Goal: Task Accomplishment & Management: Complete application form

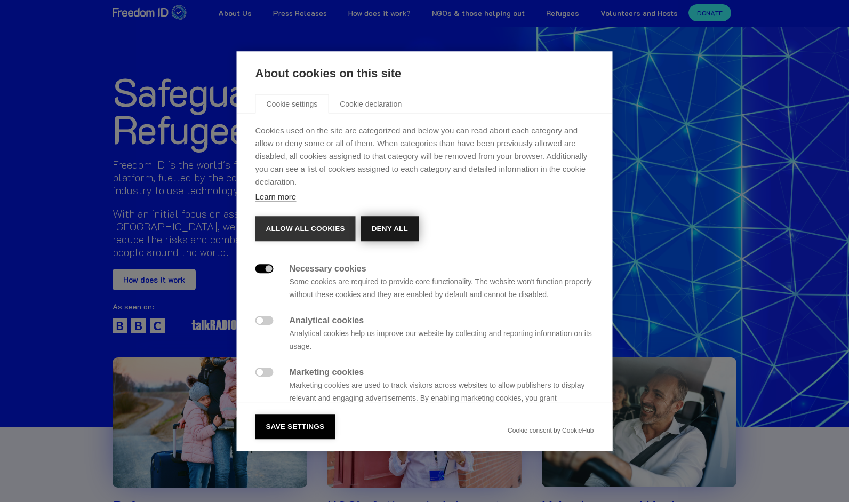
click at [381, 222] on button "Deny all" at bounding box center [390, 229] width 58 height 26
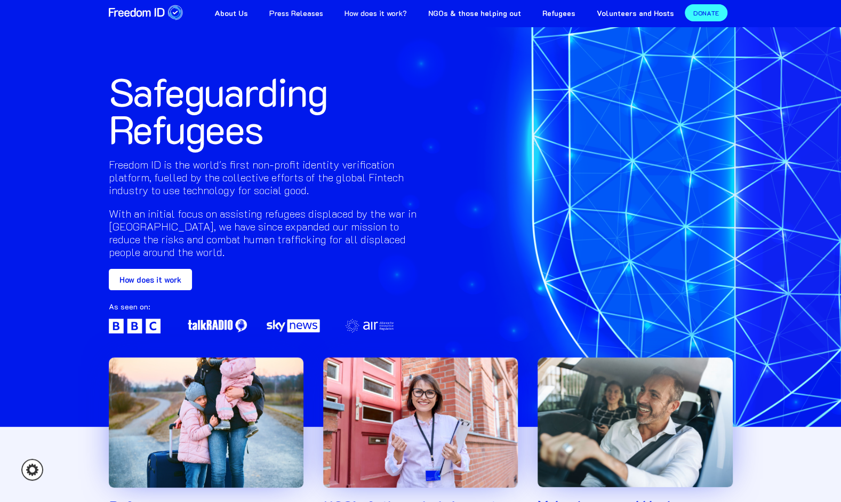
click at [372, 12] on link "How does it work?" at bounding box center [376, 12] width 84 height 24
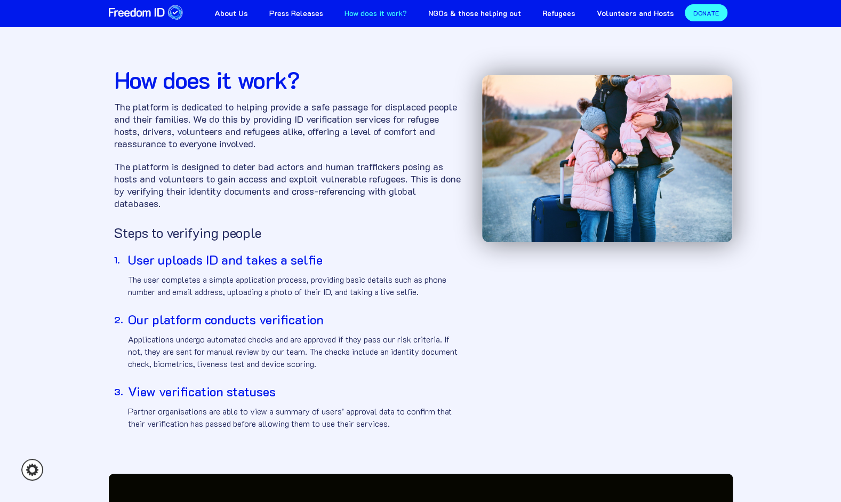
click at [259, 256] on h3 "User uploads ID and takes a selfie" at bounding box center [294, 260] width 333 height 16
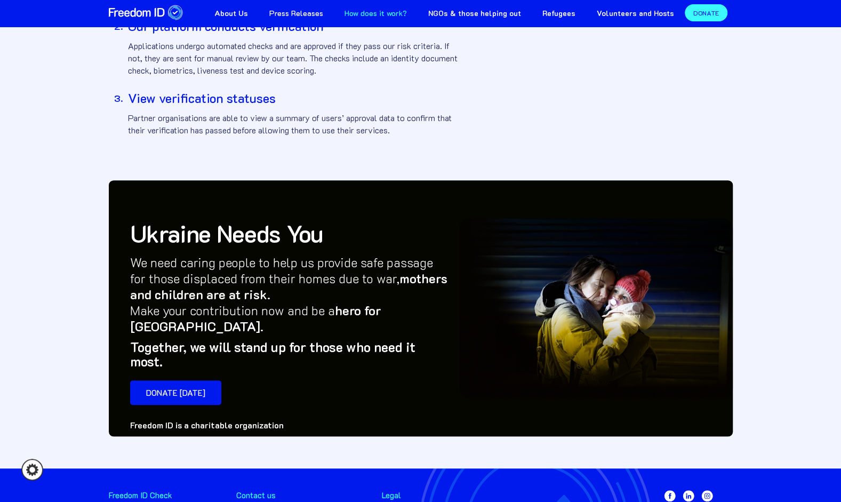
scroll to position [357, 0]
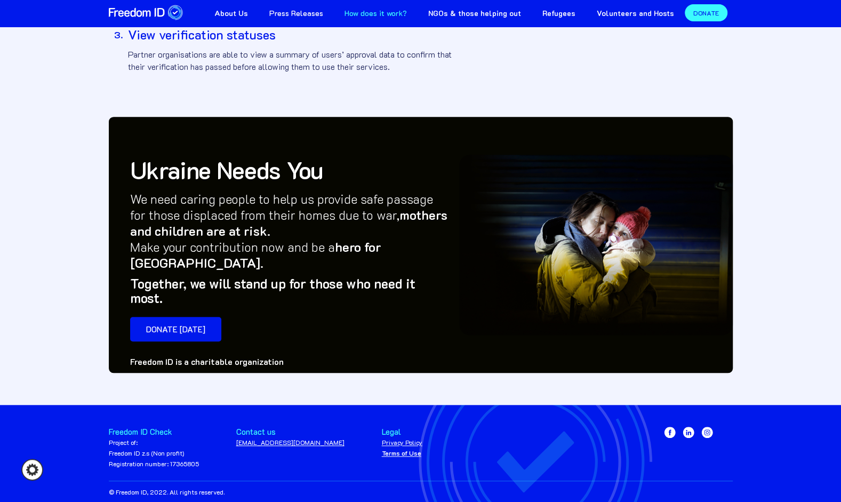
click at [128, 437] on div "Project of: Freedom ID z.s (Non profit) Registration number: 17365805" at bounding box center [154, 453] width 90 height 32
click at [137, 427] on div "Freedom ID Check" at bounding box center [154, 432] width 90 height 11
click at [27, 465] on icon "Cookie settings" at bounding box center [32, 470] width 22 height 22
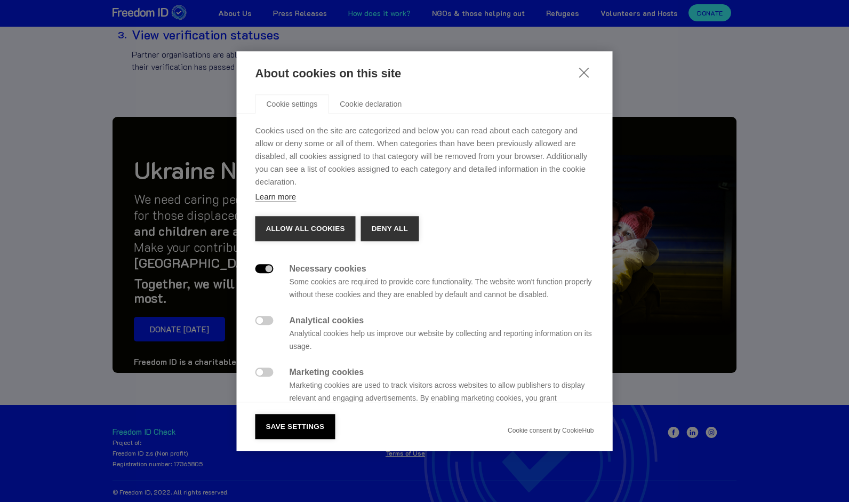
click at [132, 211] on div "About cookies on this site Cookie settings Cookie declaration Cookies used on t…" at bounding box center [424, 251] width 849 height 502
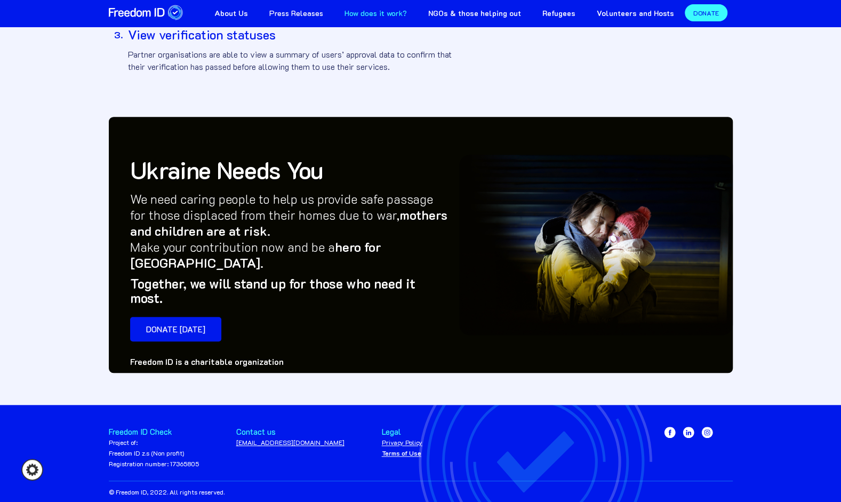
scroll to position [0, 0]
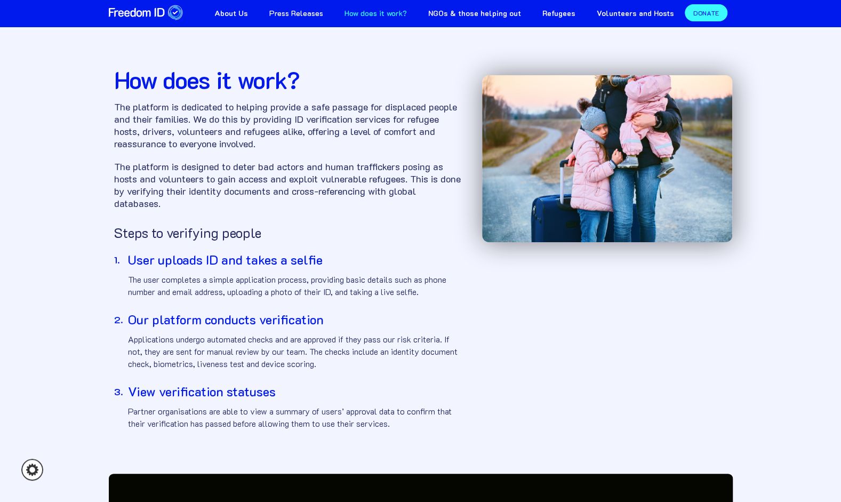
click at [506, 7] on link "NGOs & those helping out" at bounding box center [475, 12] width 114 height 24
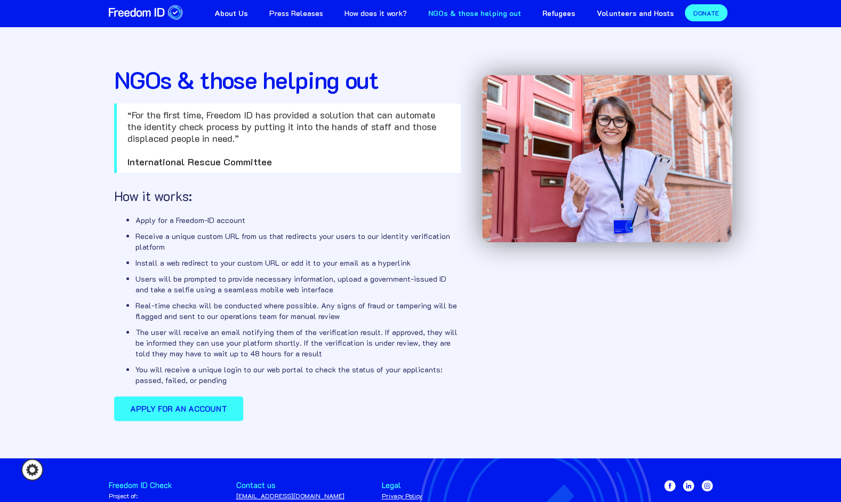
click at [191, 404] on strong "Apply for an account" at bounding box center [178, 408] width 97 height 11
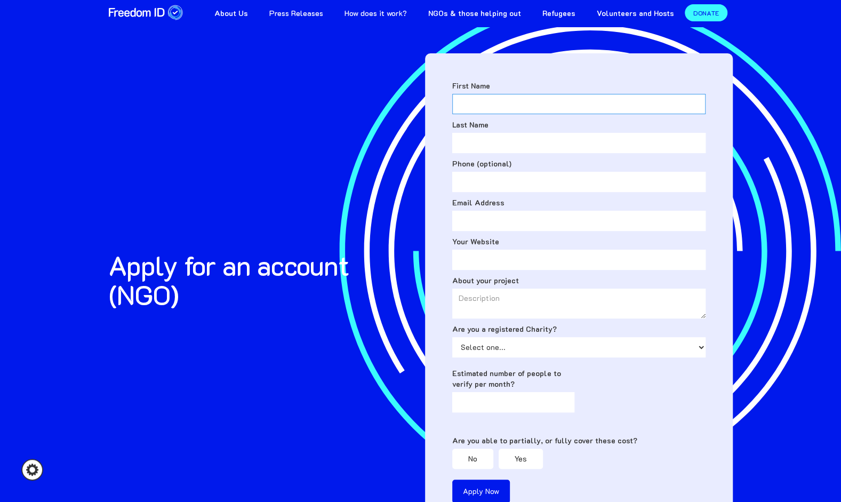
click at [477, 111] on input "First Name" at bounding box center [578, 104] width 253 height 20
type input "Iris"
type input "Adams"
type input "07771186045"
type input "ADAMSI@wellingtoncollege.org.uk"
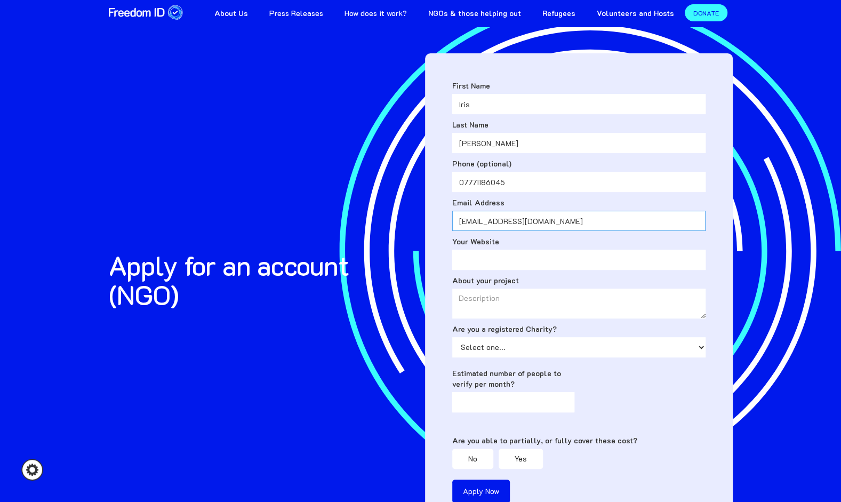
click at [525, 223] on input "ADAMSI@wellingtoncollege.org.uk" at bounding box center [578, 221] width 253 height 20
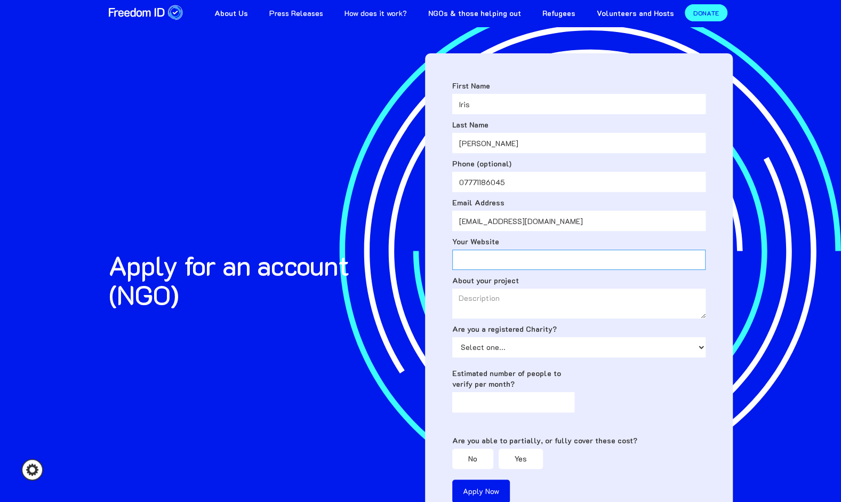
click at [471, 261] on input "Your Website" at bounding box center [578, 260] width 253 height 20
click at [501, 303] on textarea "About your project" at bounding box center [578, 303] width 253 height 30
click at [501, 348] on select "Select one... Yes No" at bounding box center [578, 347] width 253 height 20
click at [317, 326] on div "Apply for an account (NGO) First Name Iris Last Name Adams Phone (optional) 077…" at bounding box center [421, 269] width 624 height 538
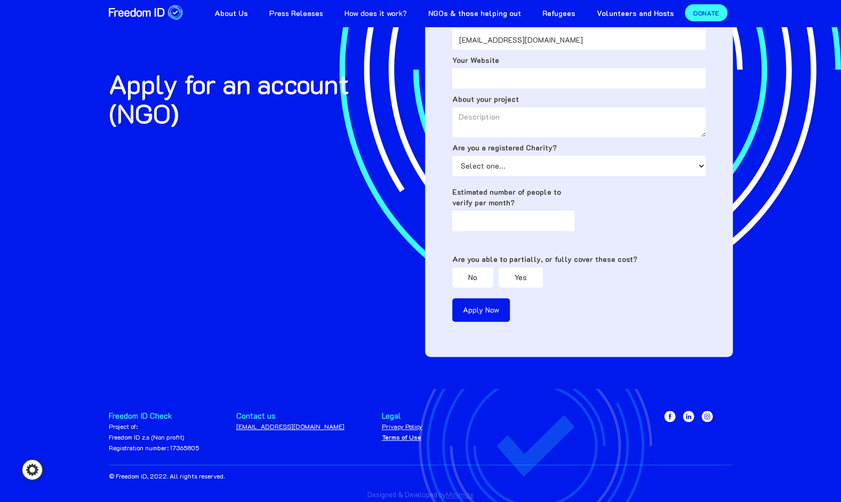
click at [166, 434] on div "Project of: Freedom ID z.s (Non profit) Registration number: 17365805" at bounding box center [154, 437] width 90 height 32
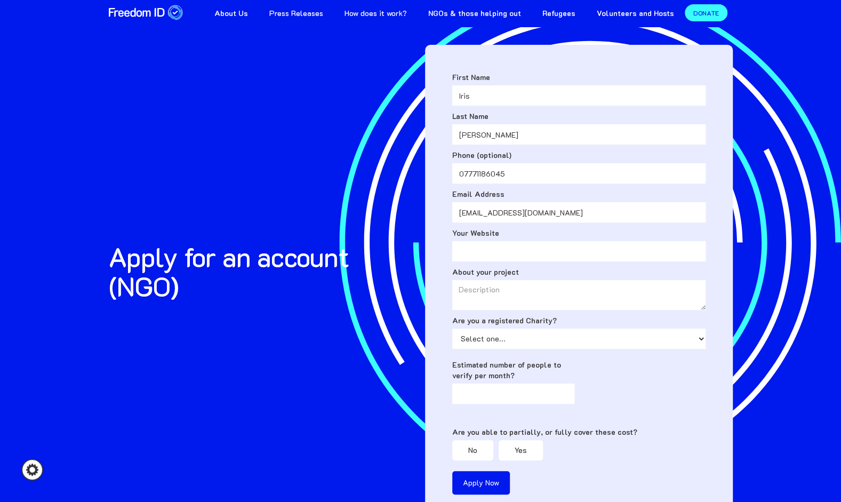
scroll to position [0, 0]
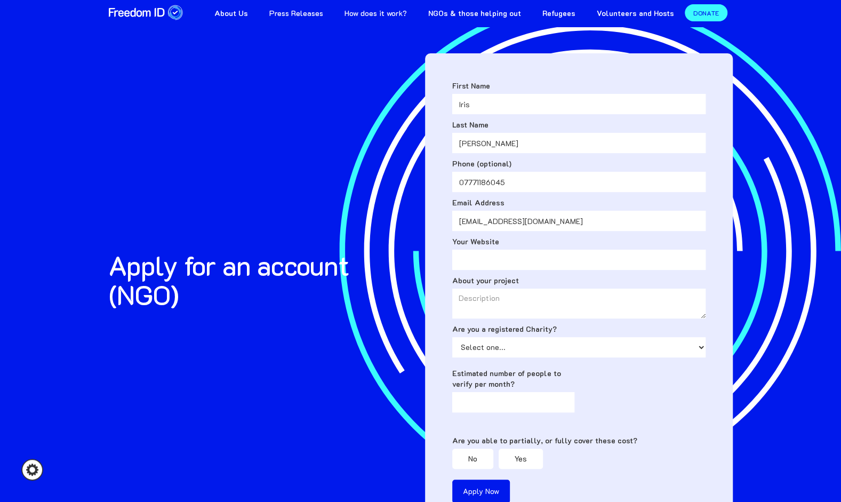
click at [633, 13] on strong "Volunteers and Hosts" at bounding box center [635, 13] width 77 height 10
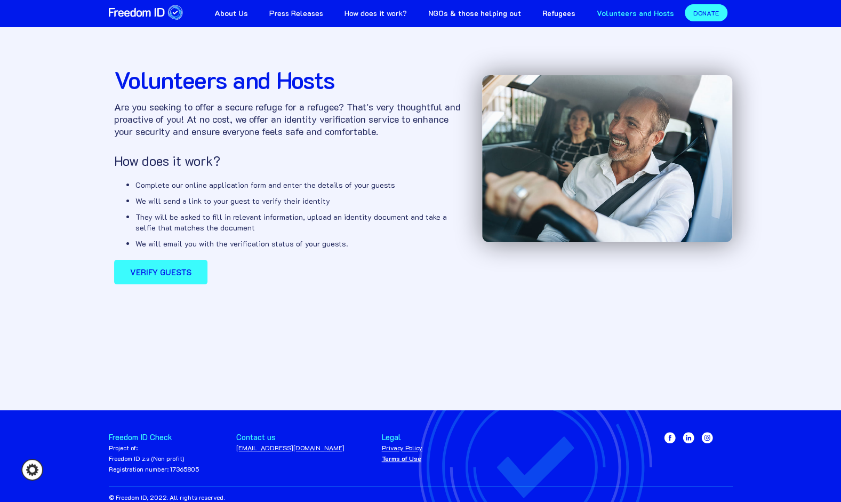
click at [166, 267] on strong "Verify guests" at bounding box center [160, 272] width 61 height 11
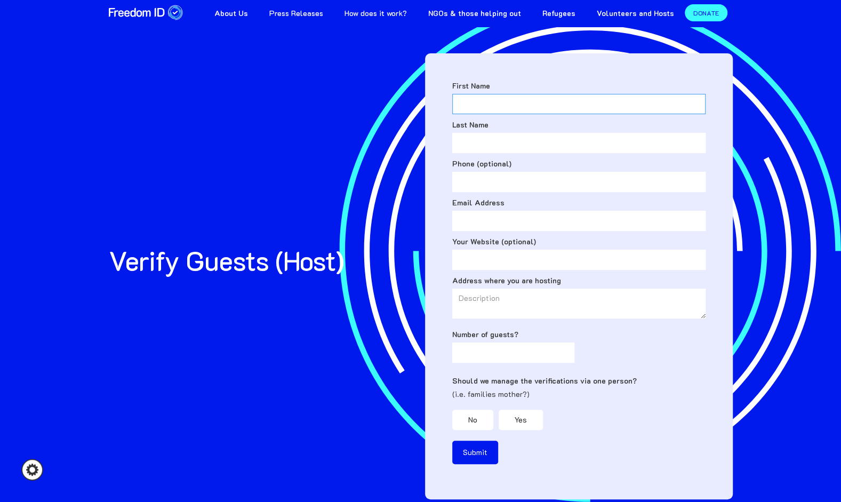
click at [503, 102] on input "First Name" at bounding box center [578, 104] width 253 height 20
type input "Iris"
type input "Adams"
type input "07771186045"
type input "ADAMSI@wellingtoncollege.org.uk"
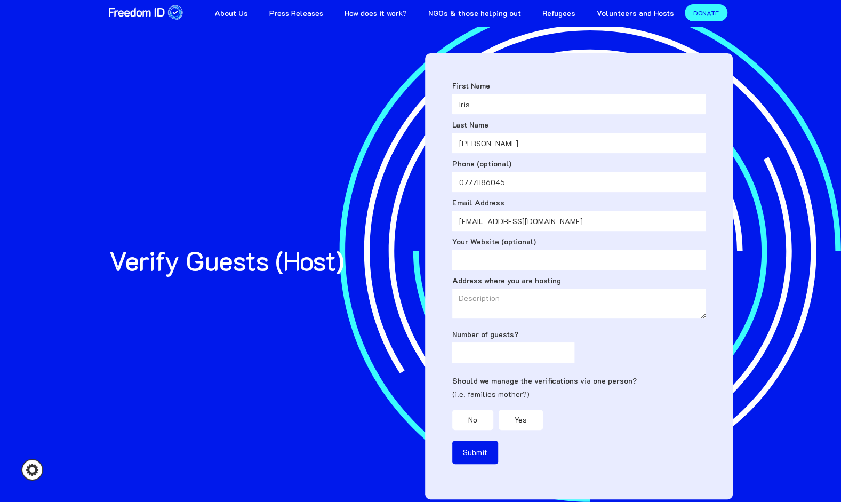
type textarea "Southfield House"
click at [503, 254] on input "Your Website (optional)" at bounding box center [578, 260] width 253 height 20
click at [498, 351] on input "Number of guests?" at bounding box center [513, 352] width 123 height 20
click at [636, 15] on strong "Volunteers and Hosts" at bounding box center [635, 13] width 77 height 10
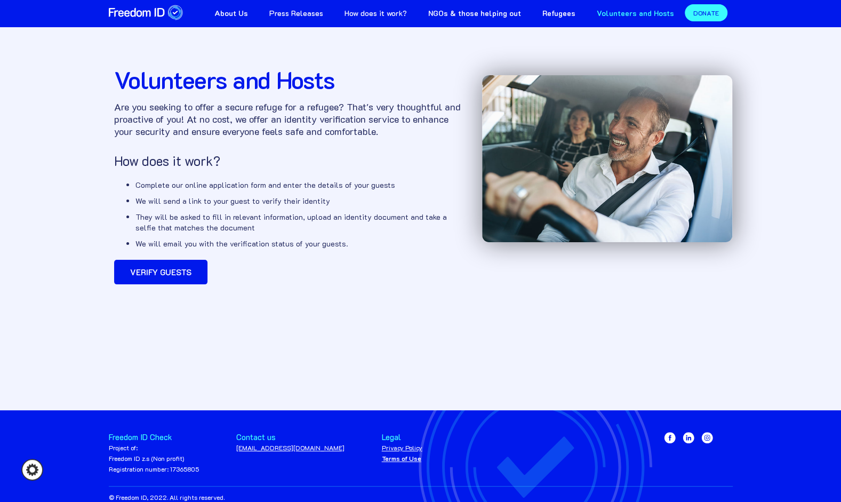
click at [169, 159] on h3 "How does it work?" at bounding box center [287, 161] width 347 height 14
click at [478, 13] on strong "NGOs & those helping out" at bounding box center [474, 13] width 93 height 10
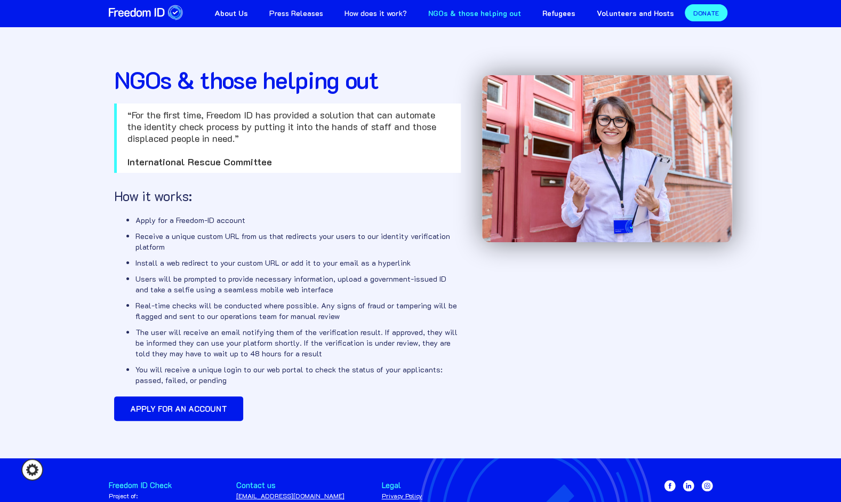
click at [183, 162] on strong "International Rescue Committee" at bounding box center [199, 161] width 145 height 13
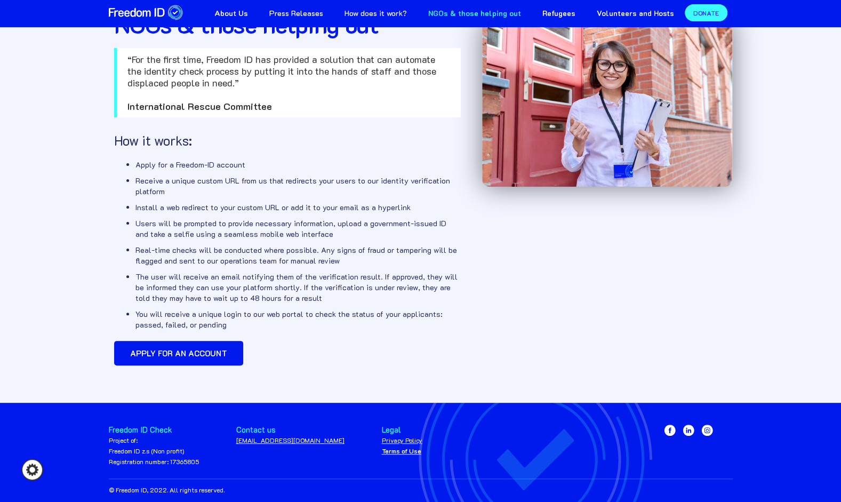
scroll to position [56, 0]
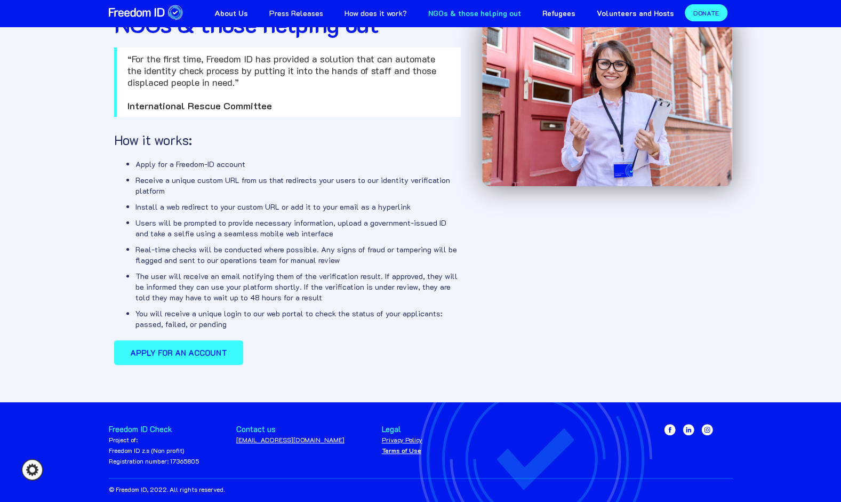
click at [212, 358] on link "Apply for an account" at bounding box center [178, 352] width 129 height 25
